Goal: Task Accomplishment & Management: Complete application form

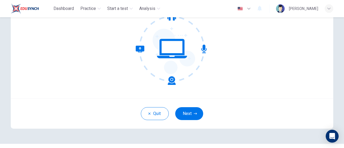
scroll to position [76, 0]
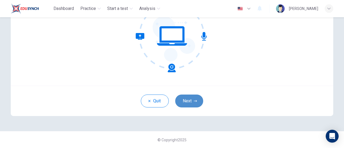
click at [192, 100] on button "Next" at bounding box center [189, 101] width 28 height 13
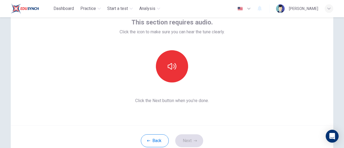
scroll to position [30, 0]
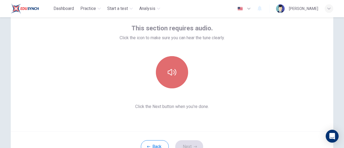
click at [182, 73] on button "button" at bounding box center [172, 72] width 32 height 32
click at [179, 69] on button "button" at bounding box center [172, 72] width 32 height 32
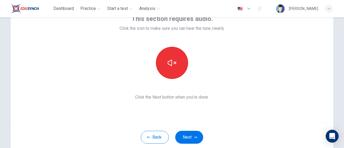
scroll to position [40, 0]
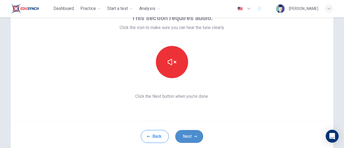
click at [195, 135] on icon "button" at bounding box center [195, 136] width 3 height 3
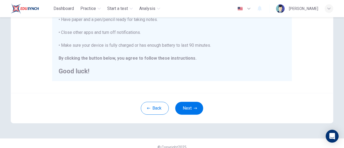
scroll to position [146, 0]
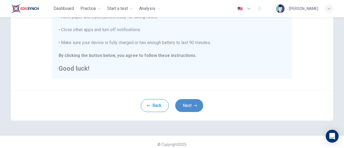
click at [193, 108] on button "Next" at bounding box center [189, 105] width 28 height 13
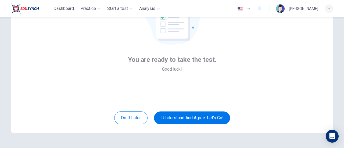
scroll to position [62, 0]
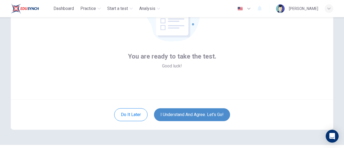
click at [208, 112] on button "I understand and agree. Let’s go!" at bounding box center [192, 114] width 76 height 13
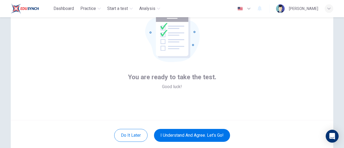
scroll to position [40, 0]
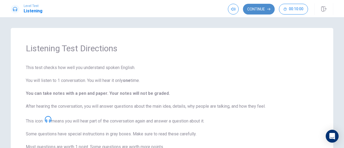
click at [260, 8] on button "Continue" at bounding box center [259, 9] width 32 height 11
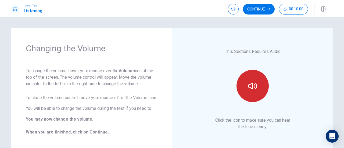
click at [255, 89] on icon "button" at bounding box center [253, 86] width 9 height 6
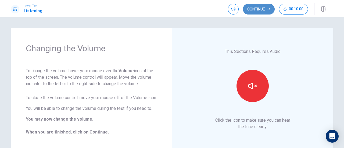
click at [264, 11] on button "Continue" at bounding box center [259, 9] width 32 height 11
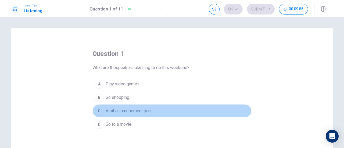
click at [149, 110] on span "Visit an amusement park." at bounding box center [129, 111] width 47 height 6
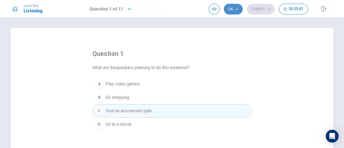
click at [234, 9] on button "Ok" at bounding box center [233, 9] width 19 height 11
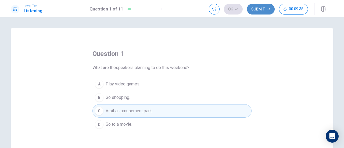
click at [261, 13] on button "Submit" at bounding box center [261, 9] width 28 height 11
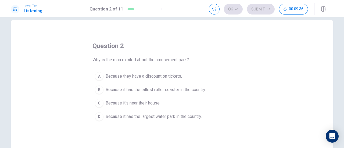
scroll to position [9, 0]
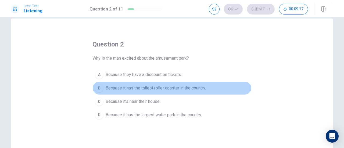
click at [182, 87] on span "Because it has the tallest roller coaster in the country." at bounding box center [156, 88] width 100 height 6
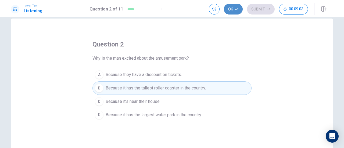
click at [235, 9] on button "Ok" at bounding box center [233, 9] width 19 height 11
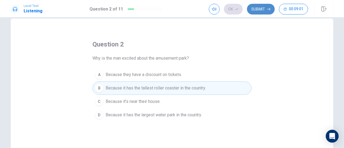
click at [267, 13] on button "Submit" at bounding box center [261, 9] width 28 height 11
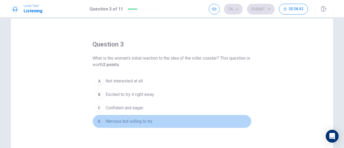
click at [97, 121] on div "D" at bounding box center [99, 121] width 9 height 9
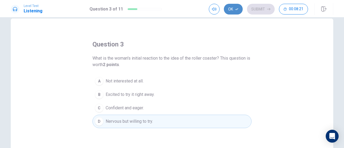
click at [235, 8] on button "Ok" at bounding box center [233, 9] width 19 height 11
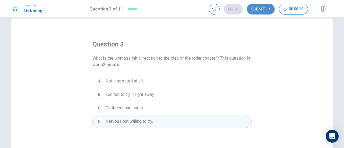
click at [263, 13] on button "Submit" at bounding box center [261, 9] width 28 height 11
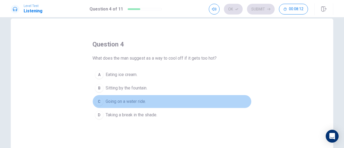
click at [136, 100] on span "Going on a water ride." at bounding box center [126, 101] width 40 height 6
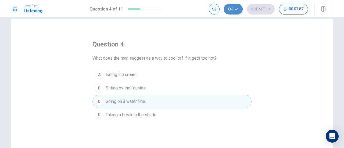
click at [238, 10] on icon "button" at bounding box center [236, 9] width 3 height 3
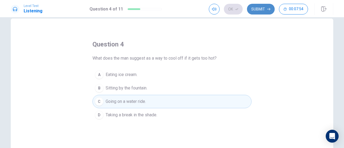
click at [267, 11] on button "Submit" at bounding box center [261, 9] width 28 height 11
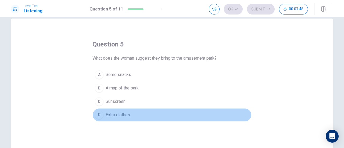
click at [118, 116] on span "Extra clothes." at bounding box center [118, 115] width 25 height 6
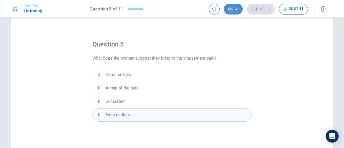
click at [239, 10] on button "Ok" at bounding box center [233, 9] width 19 height 11
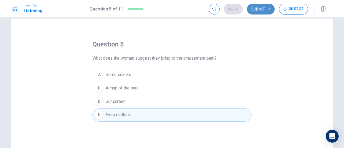
click at [265, 10] on button "Submit" at bounding box center [261, 9] width 28 height 11
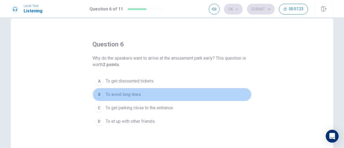
click at [100, 94] on div "B" at bounding box center [99, 94] width 9 height 9
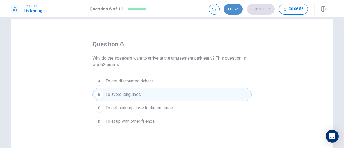
click at [232, 9] on button "Ok" at bounding box center [233, 9] width 19 height 11
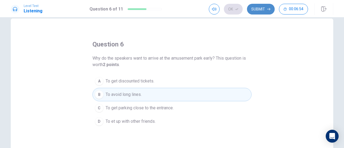
click at [269, 11] on button "Submit" at bounding box center [261, 9] width 28 height 11
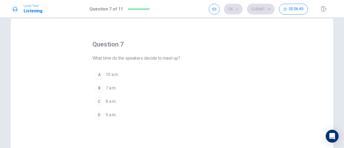
click at [98, 116] on div "D" at bounding box center [99, 115] width 9 height 9
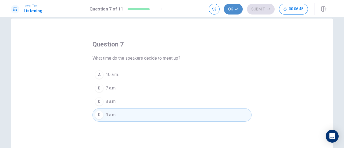
click at [233, 10] on button "Ok" at bounding box center [233, 9] width 19 height 11
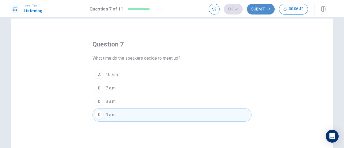
click at [265, 8] on button "Submit" at bounding box center [261, 9] width 28 height 11
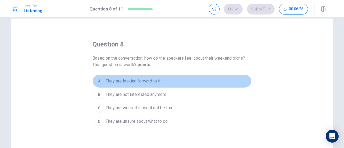
click at [115, 80] on span "They are looking forward to it." at bounding box center [134, 81] width 56 height 6
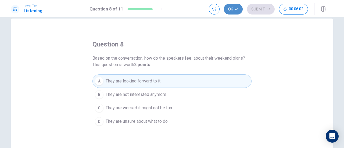
click at [234, 6] on button "Ok" at bounding box center [233, 9] width 19 height 11
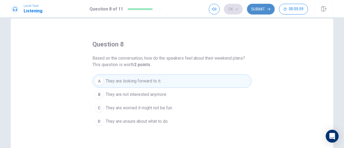
click at [255, 10] on button "Submit" at bounding box center [261, 9] width 28 height 11
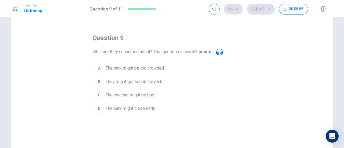
scroll to position [15, 0]
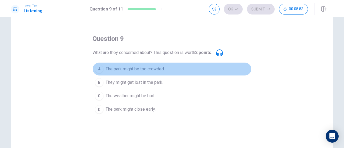
click at [151, 72] on button "A The park might be too crowded." at bounding box center [172, 68] width 159 height 13
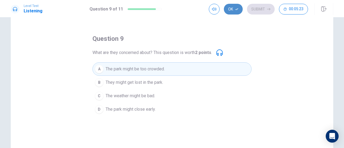
click at [233, 10] on button "Ok" at bounding box center [233, 9] width 19 height 11
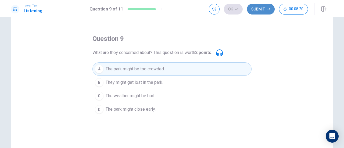
click at [263, 12] on button "Submit" at bounding box center [261, 9] width 28 height 11
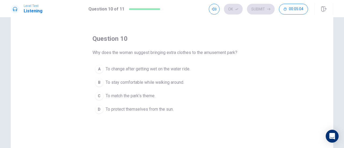
click at [173, 84] on span "To stay comfortable while walking around." at bounding box center [145, 82] width 79 height 6
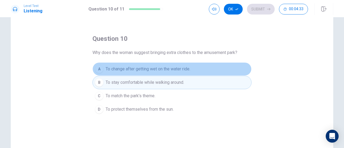
click at [211, 66] on button "A To change after getting wet on the water ride." at bounding box center [172, 68] width 159 height 13
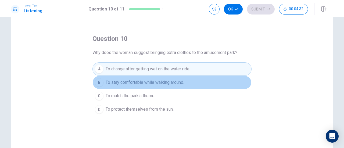
click at [218, 78] on button "B To stay comfortable while walking around." at bounding box center [172, 82] width 159 height 13
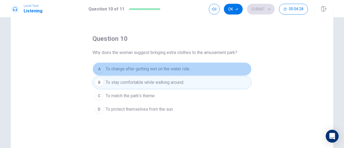
click at [197, 69] on button "A To change after getting wet on the water ride." at bounding box center [172, 68] width 159 height 13
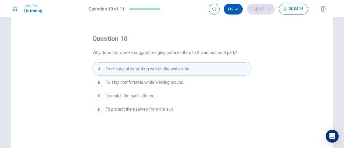
click at [234, 9] on button "Ok" at bounding box center [233, 9] width 19 height 11
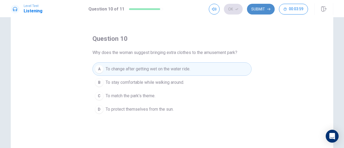
click at [263, 10] on button "Submit" at bounding box center [261, 9] width 28 height 11
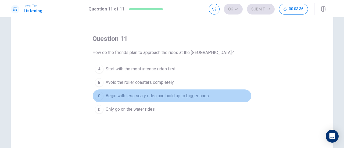
click at [199, 96] on span "Begin with less scary rides and build up to bigger ones." at bounding box center [158, 96] width 104 height 6
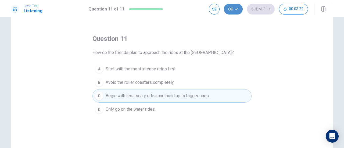
click at [231, 9] on button "Ok" at bounding box center [233, 9] width 19 height 11
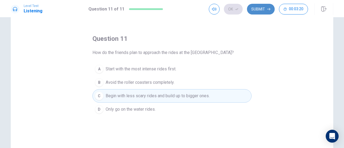
click at [267, 9] on button "Submit" at bounding box center [261, 9] width 28 height 11
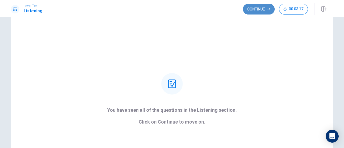
click at [258, 7] on button "Continue" at bounding box center [259, 9] width 32 height 11
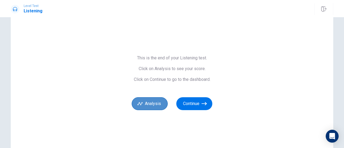
click at [147, 102] on button "Analysis" at bounding box center [150, 103] width 36 height 13
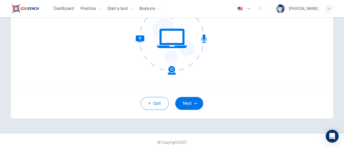
scroll to position [73, 0]
click at [189, 105] on button "Next" at bounding box center [189, 103] width 28 height 13
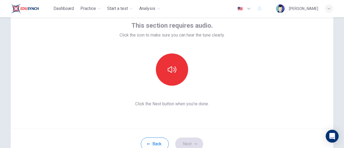
scroll to position [14, 0]
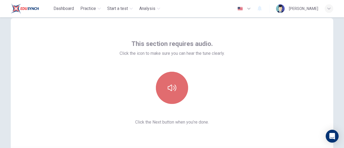
click at [162, 93] on button "button" at bounding box center [172, 88] width 32 height 32
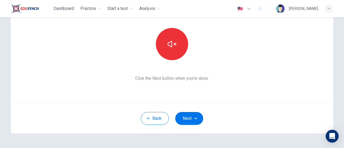
scroll to position [58, 0]
click at [195, 117] on icon "button" at bounding box center [195, 118] width 3 height 3
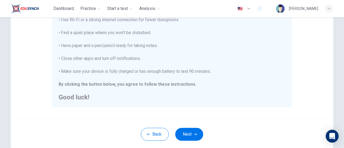
scroll to position [118, 0]
click at [197, 135] on button "Next" at bounding box center [189, 134] width 28 height 13
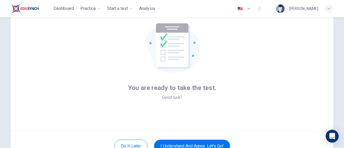
scroll to position [36, 0]
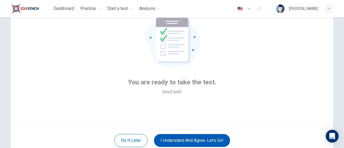
click at [205, 139] on button "I understand and agree. Let’s go!" at bounding box center [192, 140] width 76 height 13
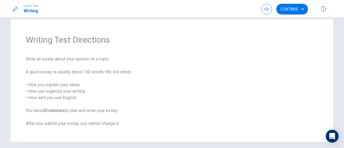
scroll to position [5, 0]
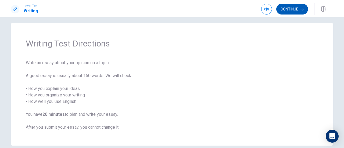
click at [299, 12] on button "Continue" at bounding box center [293, 9] width 32 height 11
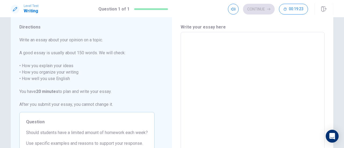
scroll to position [16, 0]
click at [279, 55] on textarea at bounding box center [253, 106] width 137 height 140
type textarea "I"
type textarea "x"
type textarea "In"
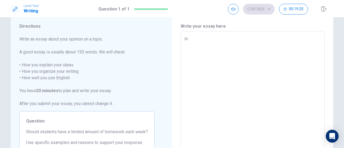
type textarea "x"
type textarea "In"
type textarea "x"
type textarea "In m"
type textarea "x"
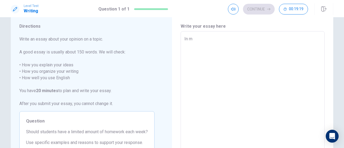
type textarea "In my"
type textarea "x"
type textarea "In my"
type textarea "x"
type textarea "In my o"
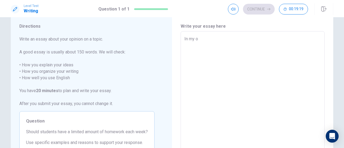
type textarea "x"
type textarea "In my op"
type textarea "x"
type textarea "In my opi"
type textarea "x"
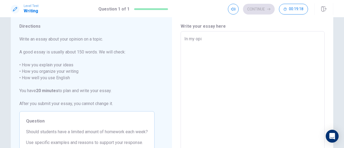
type textarea "In my opin"
type textarea "x"
type textarea "In my opini"
type textarea "x"
type textarea "In my opinio"
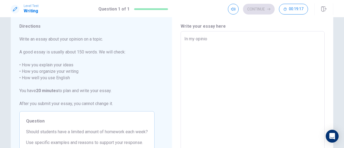
type textarea "x"
type textarea "In my opinion"
type textarea "x"
type textarea "In my opinion,"
type textarea "x"
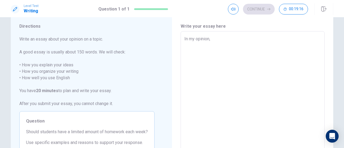
type textarea "In my opinion,"
type textarea "x"
type textarea "In my opinion, s"
type textarea "x"
type textarea "In my opinion, st"
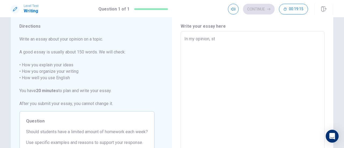
type textarea "x"
type textarea "In my opinion, stu"
type textarea "x"
type textarea "In my opinion, stud"
type textarea "x"
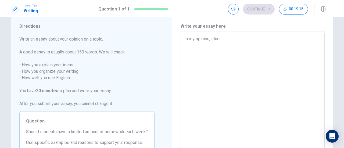
type textarea "In my opinion, stude"
type textarea "x"
type textarea "In my opinion, studen"
type textarea "x"
type textarea "In my opinion, student"
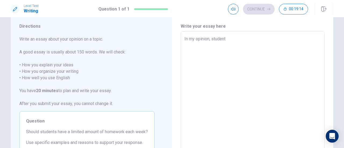
type textarea "x"
type textarea "In my opinion, students"
type textarea "x"
type textarea "In my opinion, students"
type textarea "x"
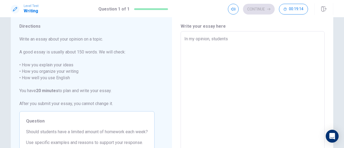
type textarea "In my opinion, students s"
type textarea "x"
type textarea "In my opinion, students sh"
type textarea "x"
type textarea "In my opinion, students sho"
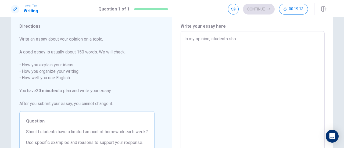
type textarea "x"
type textarea "In my opinion, students shou"
type textarea "x"
type textarea "In my opinion, students shoul"
type textarea "x"
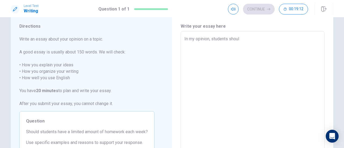
type textarea "In my opinion, students should"
type textarea "x"
type textarea "In my opinion, students should"
type textarea "x"
type textarea "In my opinion, students should h"
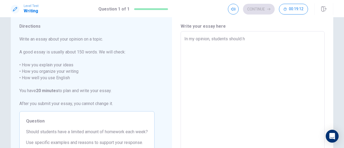
type textarea "x"
type textarea "In my opinion, students should ha"
type textarea "x"
type textarea "In my opinion, students should hav"
type textarea "x"
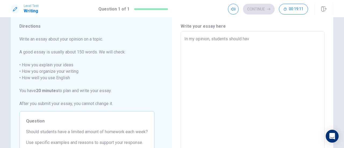
type textarea "In my opinion, students should have"
type textarea "x"
type textarea "In my opinion, students should have"
type textarea "x"
type textarea "In my opinion, students should have a"
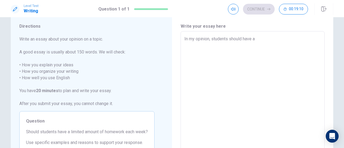
type textarea "x"
type textarea "In my opinion, students should have a"
type textarea "x"
type textarea "In my opinion, students should have a l"
type textarea "x"
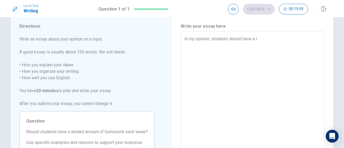
type textarea "In my opinion, students should have a li"
type textarea "x"
type textarea "In my opinion, students should have a lim"
type textarea "x"
type textarea "In my opinion, students should have a limi"
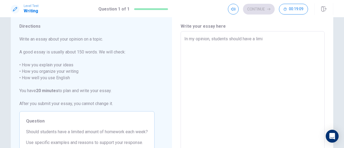
type textarea "x"
type textarea "In my opinion, students should have a limit"
type textarea "x"
type textarea "In my opinion, students should have a limite"
type textarea "x"
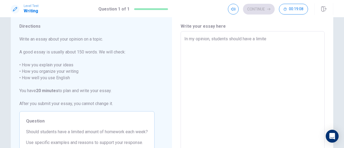
type textarea "In my opinion, students should have a limited"
type textarea "x"
type textarea "In my opinion, students should have a limited"
type textarea "x"
type textarea "In my opinion, students should have a limited a"
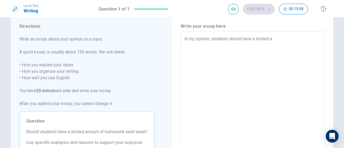
type textarea "x"
type textarea "In my opinion, students should have a limited am"
type textarea "x"
type textarea "In my opinion, students should have a limited amo"
type textarea "x"
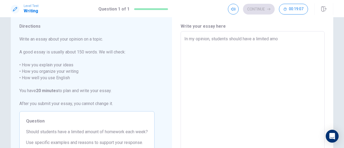
type textarea "In my opinion, students should have a limited amou"
type textarea "x"
type textarea "In my opinion, students should have a limited amoun"
type textarea "x"
type textarea "In my opinion, students should have a limited amount"
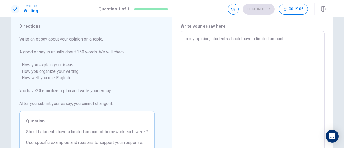
type textarea "x"
type textarea "In my opinion, students should have a limited amount"
type textarea "x"
type textarea "In my opinion, students should have a limited amount o"
type textarea "x"
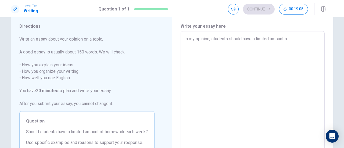
type textarea "In my opinion, students should have a limited amount of"
type textarea "x"
type textarea "In my opinion, students should have a limited amount of"
type textarea "x"
type textarea "In my opinion, students should have a limited amount of h"
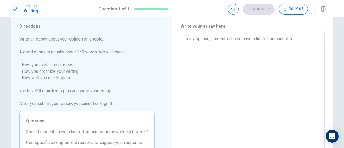
type textarea "x"
type textarea "In my opinion, students should have a limited amount of ho"
type textarea "x"
type textarea "In my opinion, students should have a limited amount of hom"
type textarea "x"
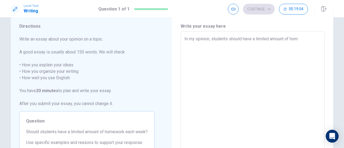
type textarea "In my opinion, students should have a limited amount of home"
type textarea "x"
type textarea "In my opinion, students should have a limited amount of homew"
type textarea "x"
type textarea "In my opinion, students should have a limited amount of homewo"
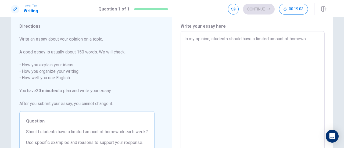
type textarea "x"
type textarea "In my opinion, students should have a limited amount of homewor"
type textarea "x"
type textarea "In my opinion, students should have a limited amount of homework"
type textarea "x"
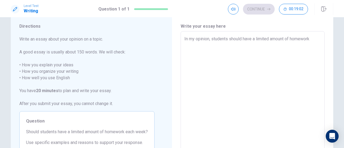
type textarea "In my opinion, students should have a limited amount of homework"
type textarea "x"
type textarea "In my opinion, students should have a limited amount of homework e"
type textarea "x"
type textarea "In my opinion, students should have a limited amount of homework ea"
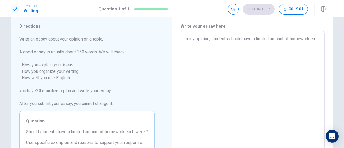
type textarea "x"
type textarea "In my opinion, students should have a limited amount of homework eac"
type textarea "x"
type textarea "In my opinion, students should have a limited amount of homework each"
type textarea "x"
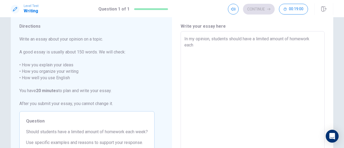
type textarea "In my opinion, students should have a limited amount of homework each"
type textarea "x"
type textarea "In my opinion, students should have a limited amount of homework each w"
type textarea "x"
type textarea "In my opinion, students should have a limited amount of homework each we"
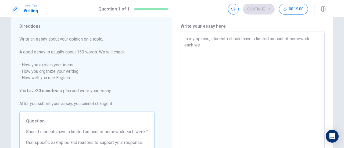
type textarea "x"
type textarea "In my opinion, students should have a limited amount of homework each wee"
type textarea "x"
type textarea "In my opinion, students should have a limited amount of homework each week"
type textarea "x"
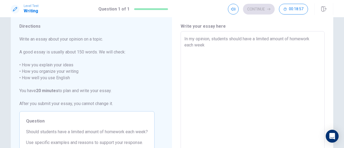
type textarea "In my opinion, students should have a limited amount of homework each week"
type textarea "x"
type textarea "In my opinion, students should have a limited amount of homework each week b"
type textarea "x"
type textarea "In my opinion, students should have a limited amount of homework each week be"
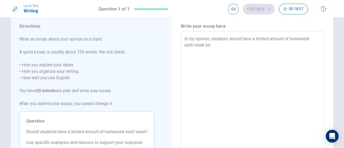
type textarea "x"
type textarea "In my opinion, students should have a limited amount of homework each week bec"
type textarea "x"
type textarea "In my opinion, students should have a limited amount of homework each week beca"
type textarea "x"
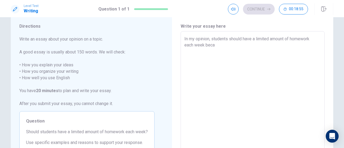
type textarea "In my opinion, students should have a limited amount of homework each week becau"
type textarea "x"
type textarea "In my opinion, students should have a limited amount of homework each week beca…"
type textarea "x"
type textarea "In my opinion, students should have a limited amount of homework each week beca…"
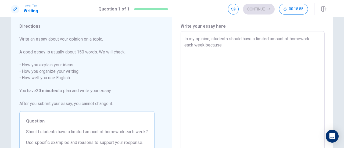
type textarea "x"
type textarea "In my opinion, students should have a limited amount of homework each week beca…"
type textarea "x"
type textarea "In my opinion, students should have a limited amount of homework each week beca…"
type textarea "x"
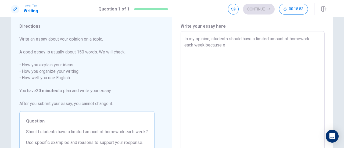
type textarea "In my opinion, students should have a limited amount of homework each week beca…"
type textarea "x"
type textarea "In my opinion, students should have a limited amount of homework each week beca…"
type textarea "x"
type textarea "In my opinion, students should have a limited amount of homework each week beca…"
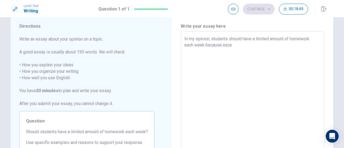
type textarea "x"
type textarea "In my opinion, students should have a limited amount of homework each week beca…"
type textarea "x"
type textarea "In my opinion, students should have a limited amount of homework each week beca…"
type textarea "x"
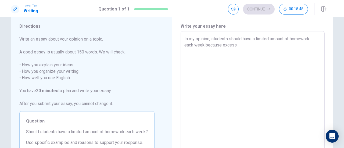
type textarea "In my opinion, students should have a limited amount of homework each week beca…"
type textarea "x"
type textarea "In my opinion, students should have a limited amount of homework each week beca…"
type textarea "x"
type textarea "In my opinion, students should have a limited amount of homework each week beca…"
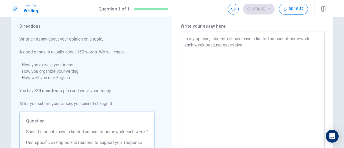
type textarea "x"
type textarea "In my opinion, students should have a limited amount of homework each week beca…"
type textarea "x"
type textarea "In my opinion, students should have a limited amount of homework each week beca…"
type textarea "x"
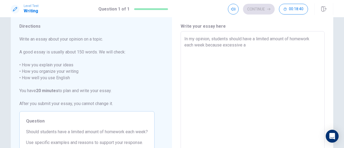
type textarea "In my opinion, students should have a limited amount of homework each week beca…"
type textarea "x"
type textarea "In my opinion, students should have a limited amount of homework each week beca…"
type textarea "x"
type textarea "In my opinion, students should have a limited amount of homework each week beca…"
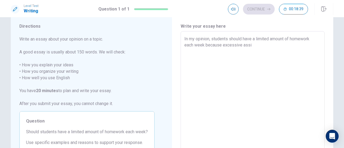
type textarea "x"
type textarea "In my opinion, students should have a limited amount of homework each week beca…"
type textarea "x"
type textarea "In my opinion, students should have a limited amount of homework each week beca…"
type textarea "x"
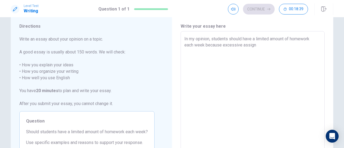
type textarea "In my opinion, students should have a limited amount of homework each week beca…"
type textarea "x"
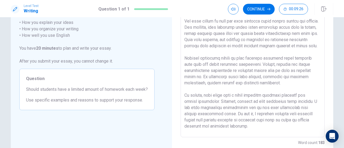
scroll to position [59, 0]
click at [266, 9] on button "Continue" at bounding box center [259, 9] width 32 height 11
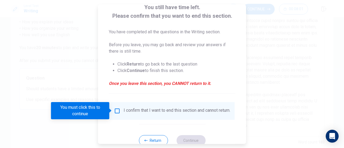
scroll to position [36, 0]
click at [117, 112] on input "You must click this to continue" at bounding box center [117, 111] width 6 height 6
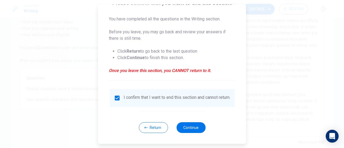
scroll to position [52, 0]
click at [190, 126] on button "Continue" at bounding box center [191, 127] width 29 height 11
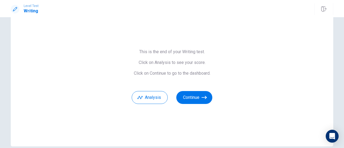
scroll to position [19, 0]
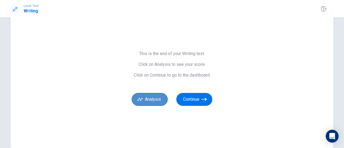
click at [148, 101] on button "Analysis" at bounding box center [150, 99] width 36 height 13
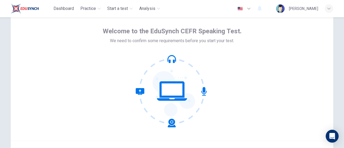
scroll to position [56, 0]
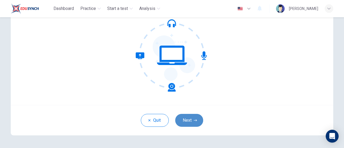
click at [197, 118] on button "Next" at bounding box center [189, 120] width 28 height 13
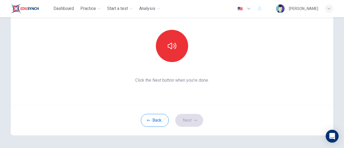
scroll to position [17, 0]
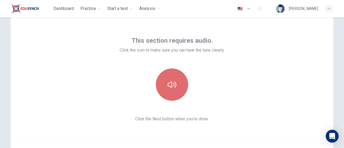
click at [175, 89] on button "button" at bounding box center [172, 85] width 32 height 32
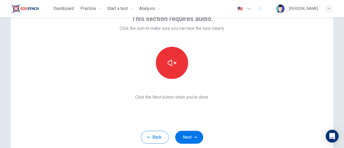
scroll to position [40, 0]
click at [184, 138] on button "Next" at bounding box center [189, 137] width 28 height 13
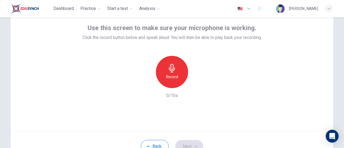
scroll to position [28, 0]
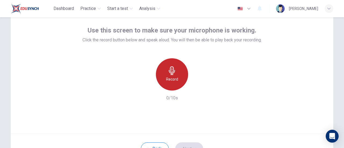
click at [175, 76] on h6 "Record" at bounding box center [172, 79] width 12 height 6
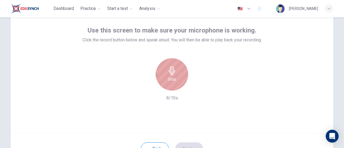
click at [175, 76] on div "Stop" at bounding box center [172, 74] width 32 height 32
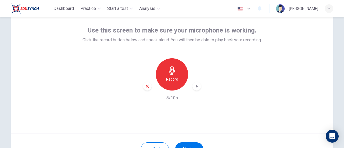
click at [196, 86] on icon "button" at bounding box center [197, 86] width 2 height 3
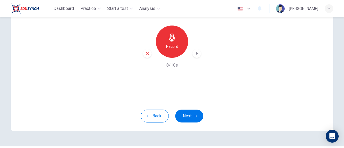
scroll to position [60, 0]
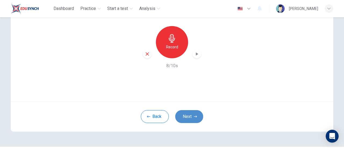
click at [197, 118] on button "Next" at bounding box center [189, 116] width 28 height 13
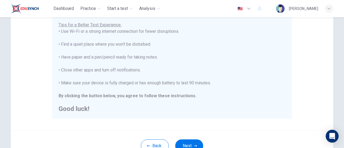
scroll to position [128, 0]
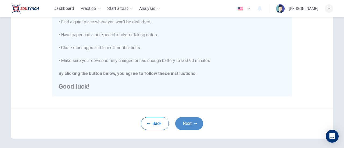
click at [188, 121] on button "Next" at bounding box center [189, 123] width 28 height 13
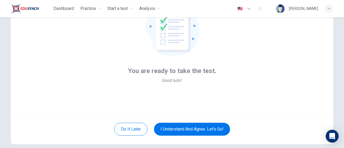
scroll to position [59, 0]
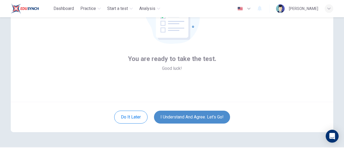
click at [203, 115] on button "I understand and agree. Let’s go!" at bounding box center [192, 117] width 76 height 13
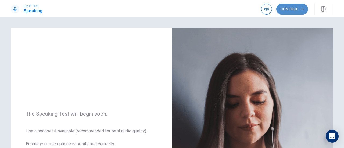
click at [295, 12] on button "Continue" at bounding box center [293, 9] width 32 height 11
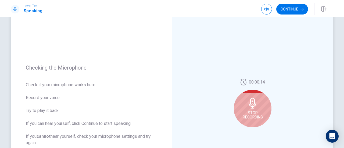
scroll to position [53, 0]
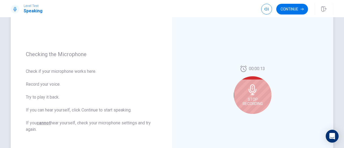
click at [255, 98] on span "Stop Recording" at bounding box center [253, 101] width 20 height 9
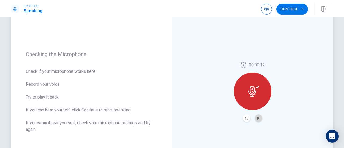
click at [259, 117] on button "Play Audio" at bounding box center [259, 119] width 8 height 8
click at [245, 117] on icon "Record Again" at bounding box center [246, 118] width 3 height 3
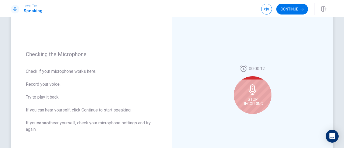
click at [255, 92] on icon at bounding box center [253, 89] width 11 height 11
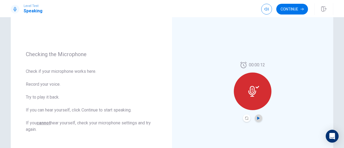
click at [258, 117] on icon "Play Audio" at bounding box center [258, 118] width 3 height 3
click at [290, 11] on button "Continue" at bounding box center [293, 9] width 32 height 11
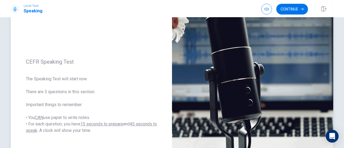
scroll to position [47, 0]
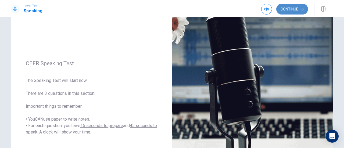
click at [294, 7] on button "Continue" at bounding box center [293, 9] width 32 height 11
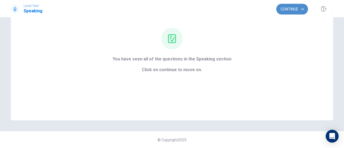
click at [298, 8] on button "Continue" at bounding box center [293, 9] width 32 height 11
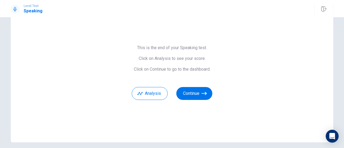
scroll to position [22, 0]
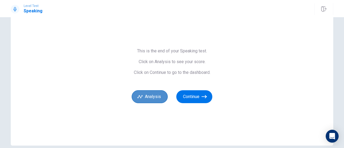
click at [152, 96] on button "Analysis" at bounding box center [150, 96] width 36 height 13
